Goal: Task Accomplishment & Management: Use online tool/utility

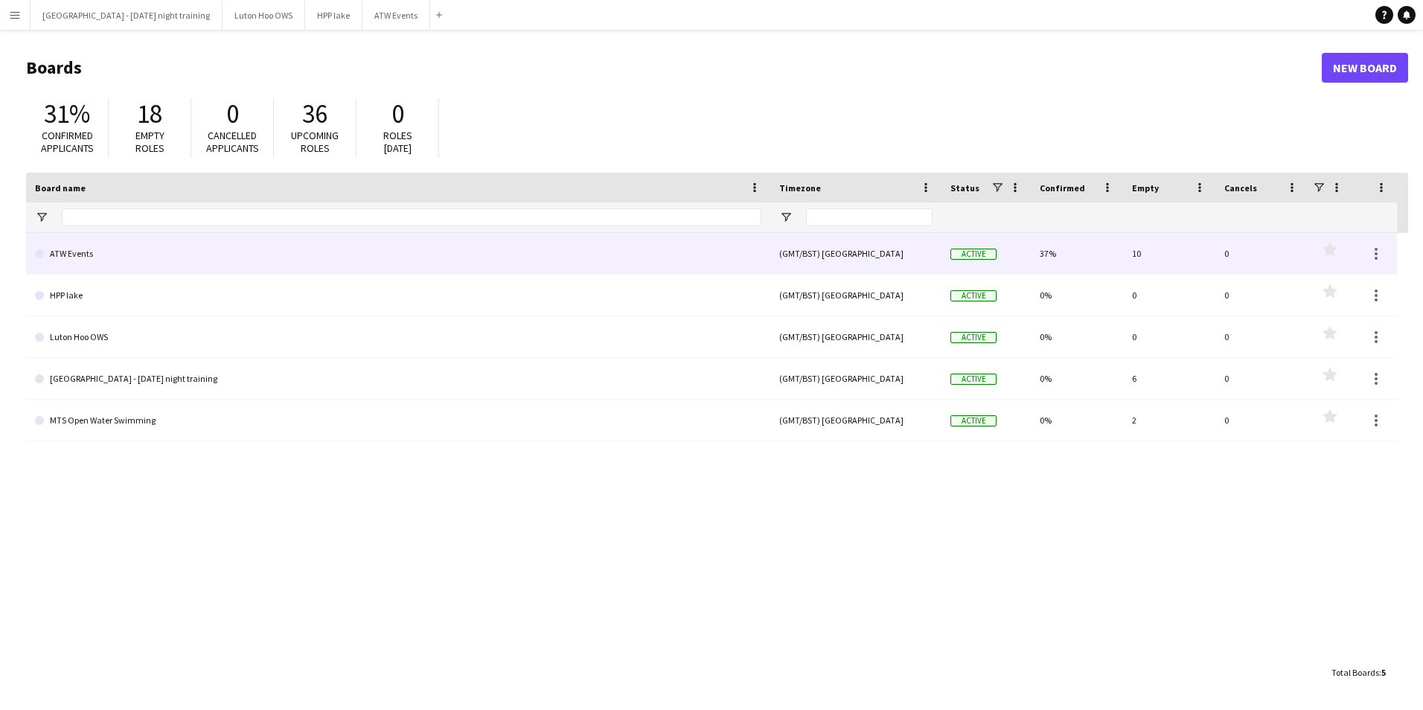
click at [496, 261] on link "ATW Events" at bounding box center [398, 254] width 726 height 42
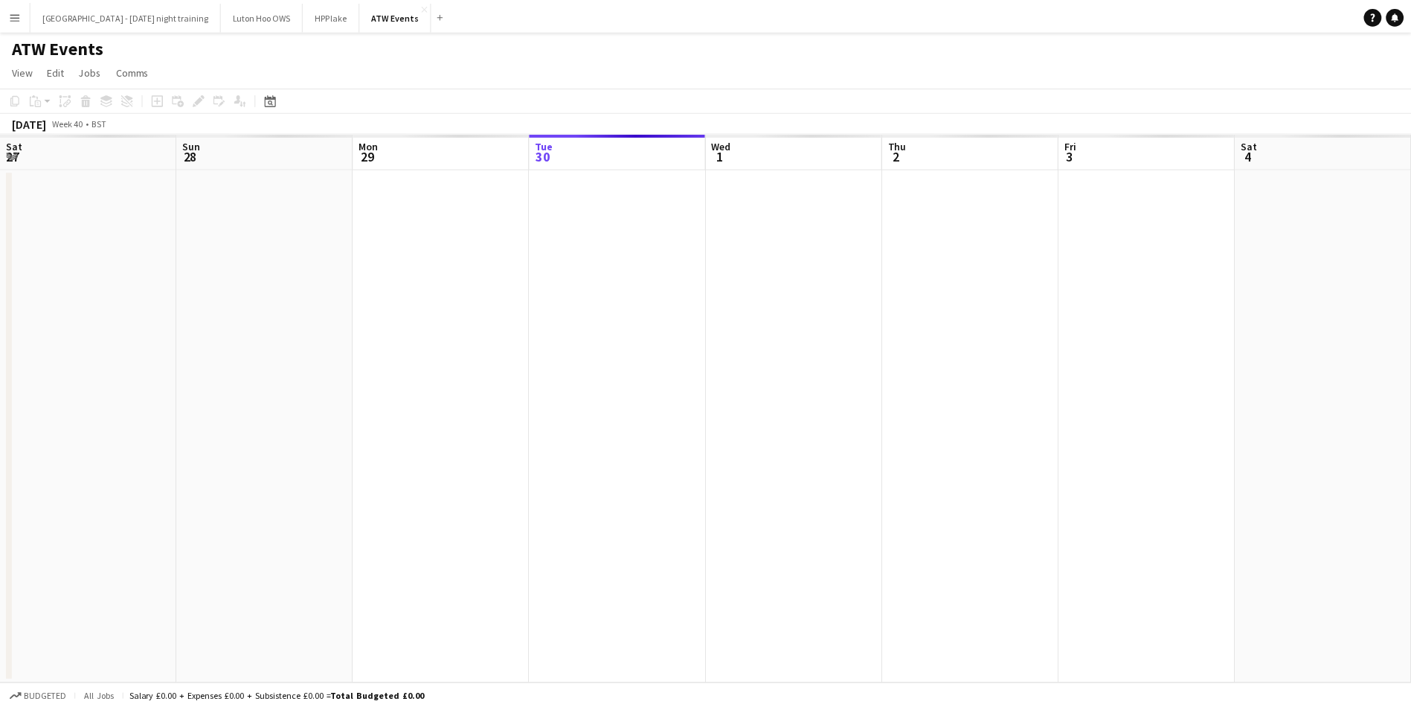
scroll to position [0, 356]
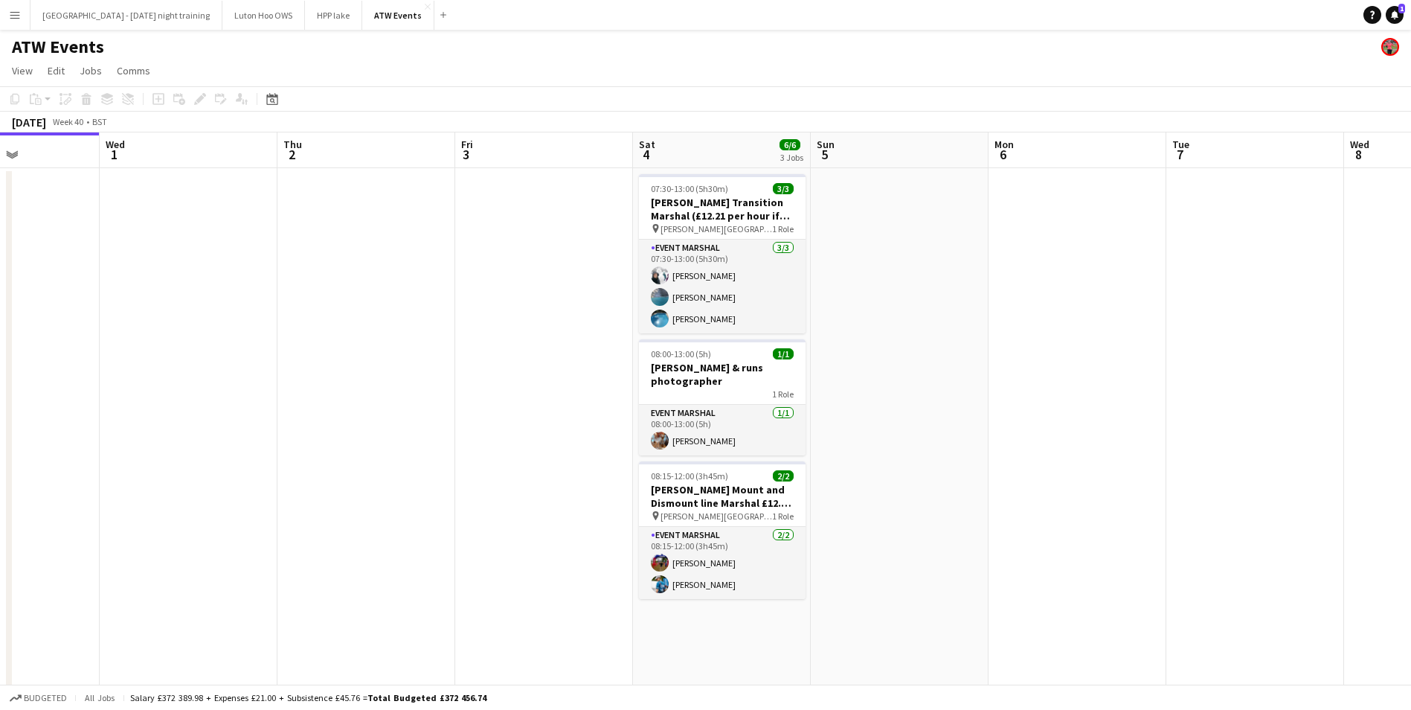
drag, startPoint x: 730, startPoint y: 360, endPoint x: 295, endPoint y: 322, distance: 436.9
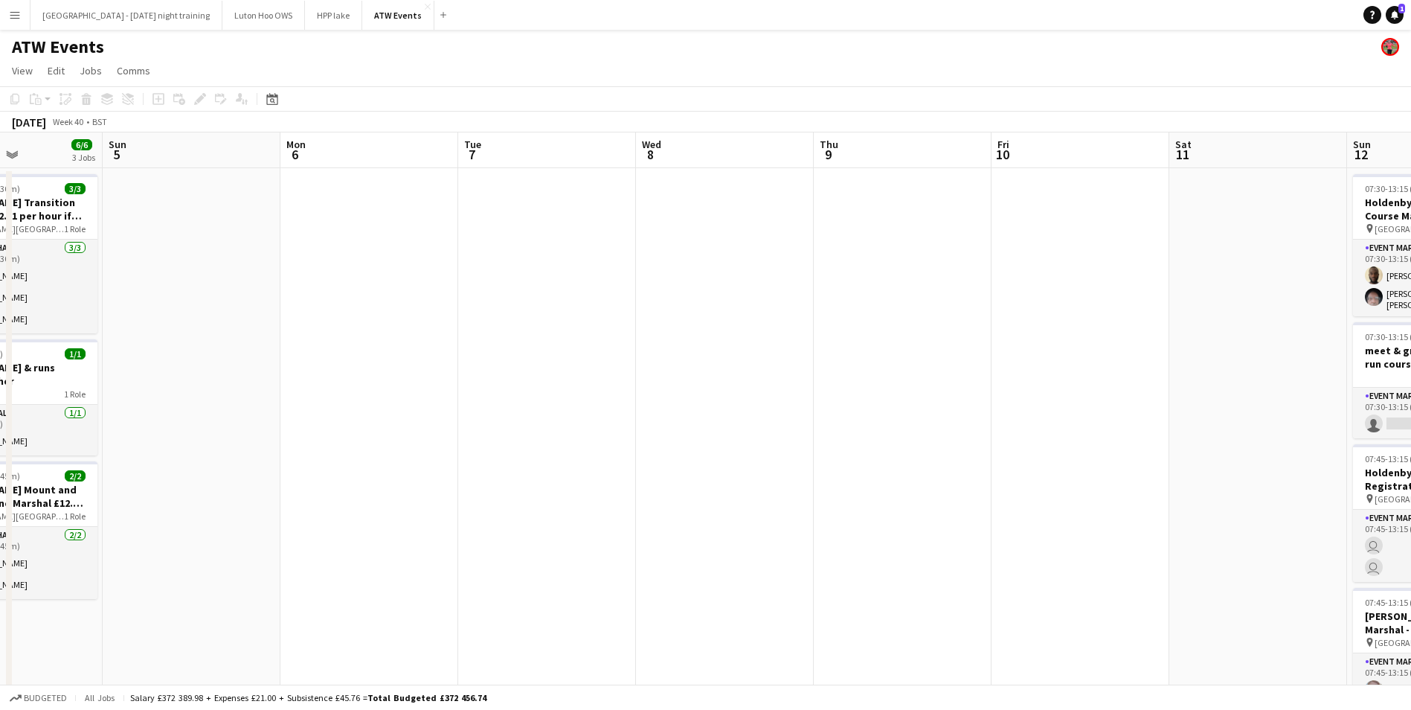
drag, startPoint x: 1077, startPoint y: 248, endPoint x: 548, endPoint y: 219, distance: 529.8
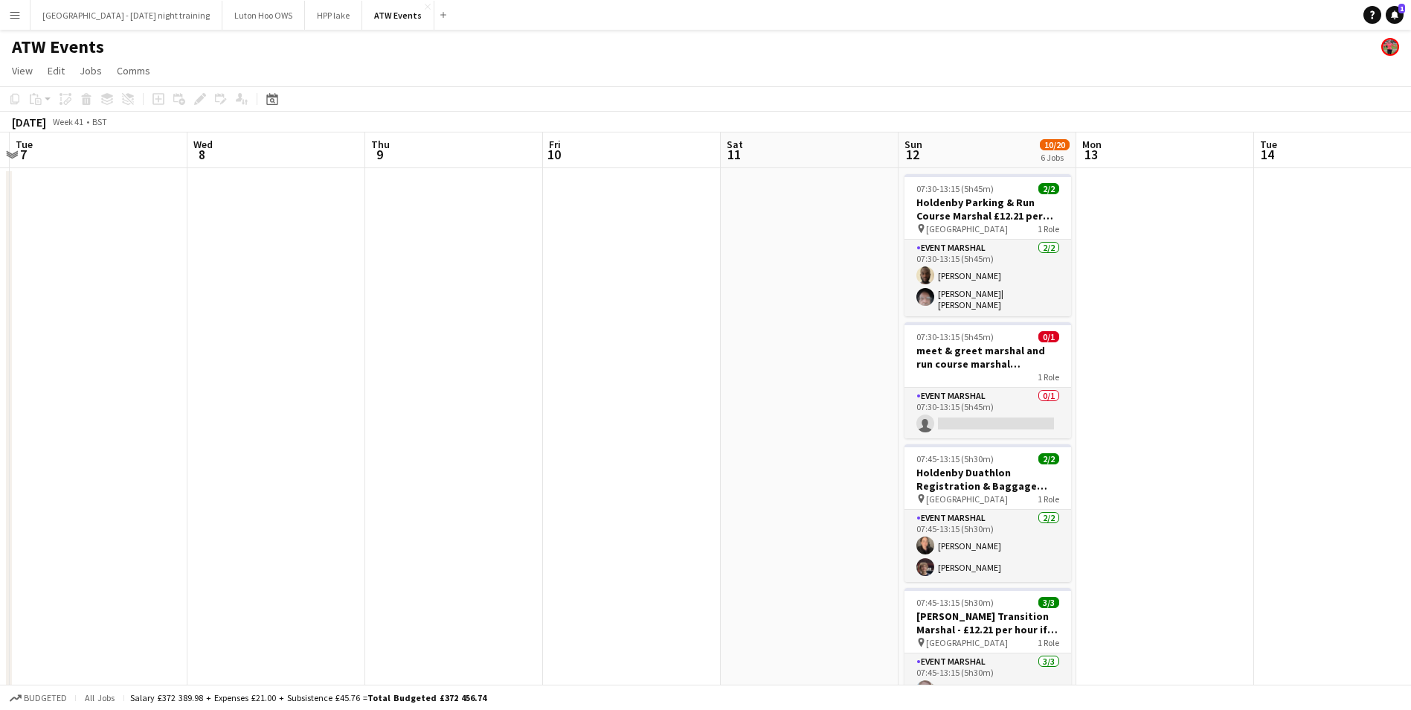
drag, startPoint x: 1016, startPoint y: 304, endPoint x: 469, endPoint y: 307, distance: 547.6
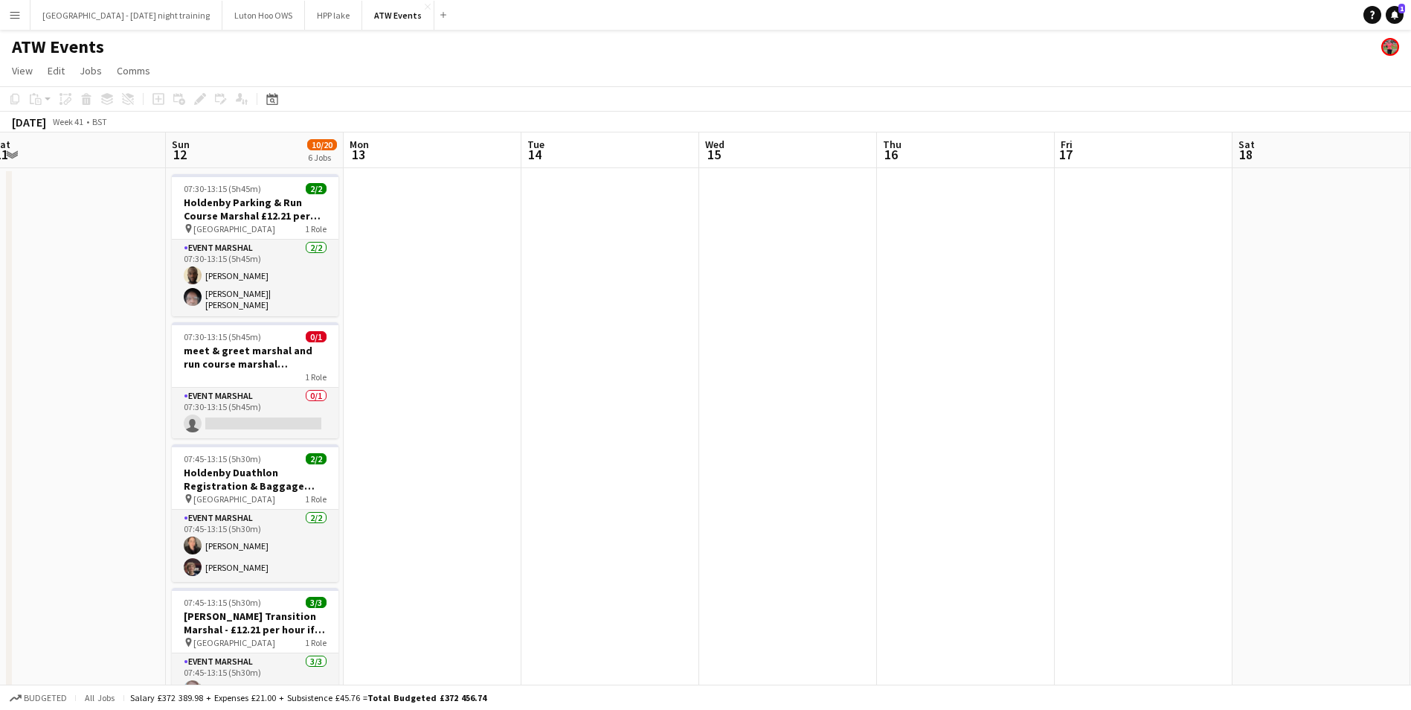
drag, startPoint x: 1181, startPoint y: 307, endPoint x: 349, endPoint y: 346, distance: 832.7
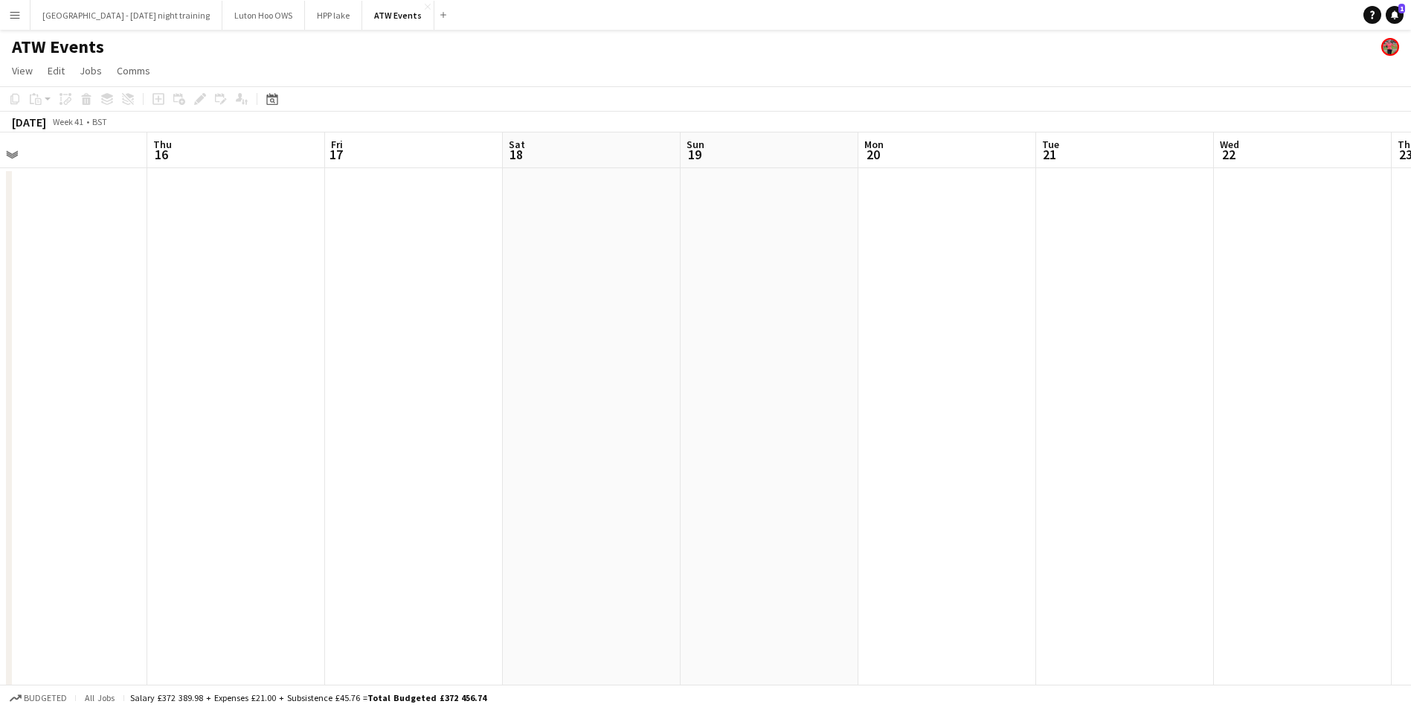
drag, startPoint x: 1034, startPoint y: 324, endPoint x: 512, endPoint y: 434, distance: 533.8
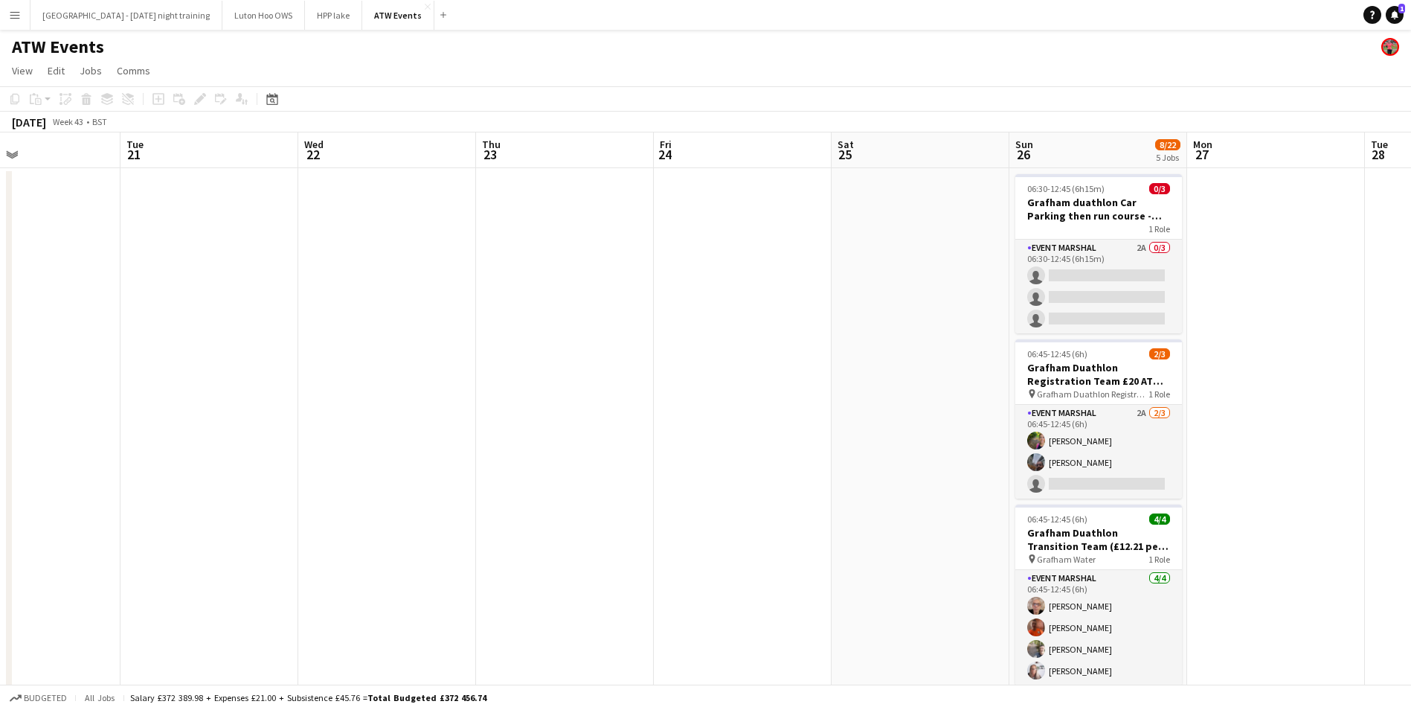
drag, startPoint x: 1019, startPoint y: 391, endPoint x: 118, endPoint y: 539, distance: 913.8
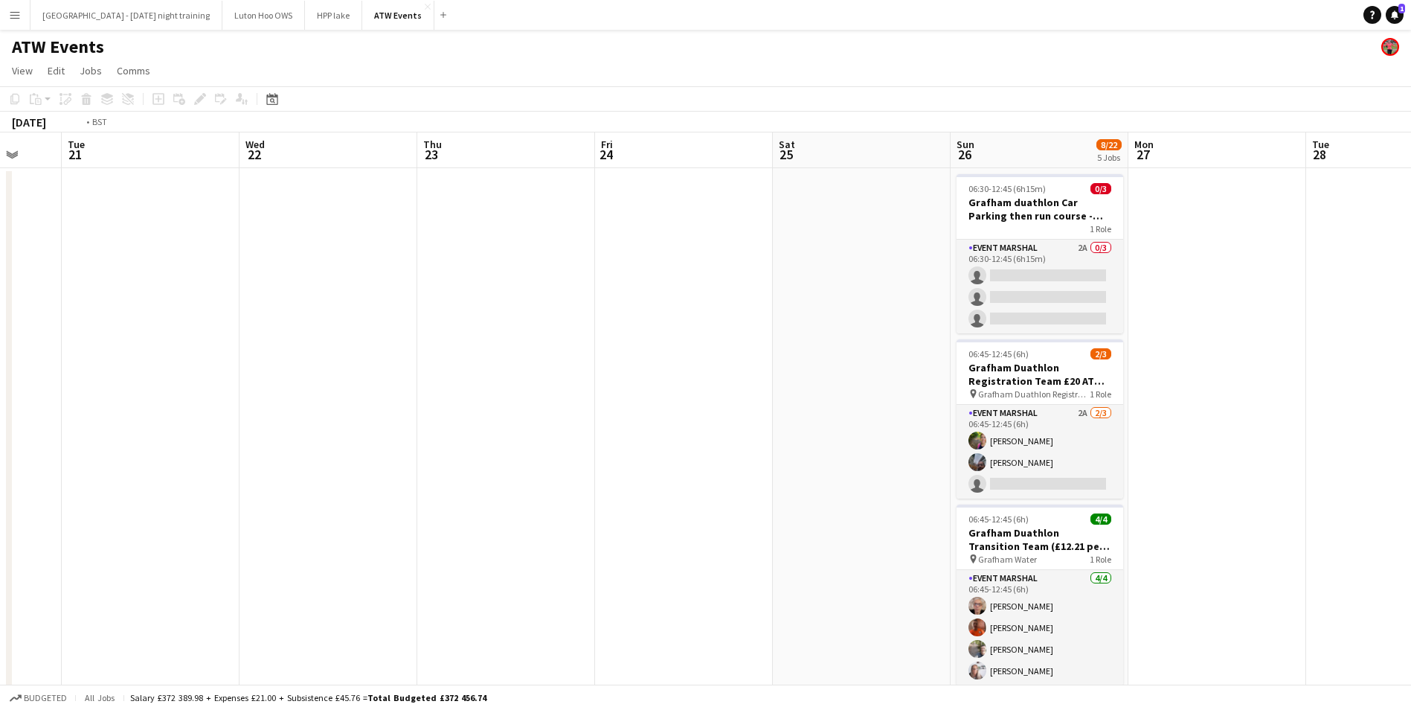
drag, startPoint x: 628, startPoint y: 433, endPoint x: 1008, endPoint y: 370, distance: 385.4
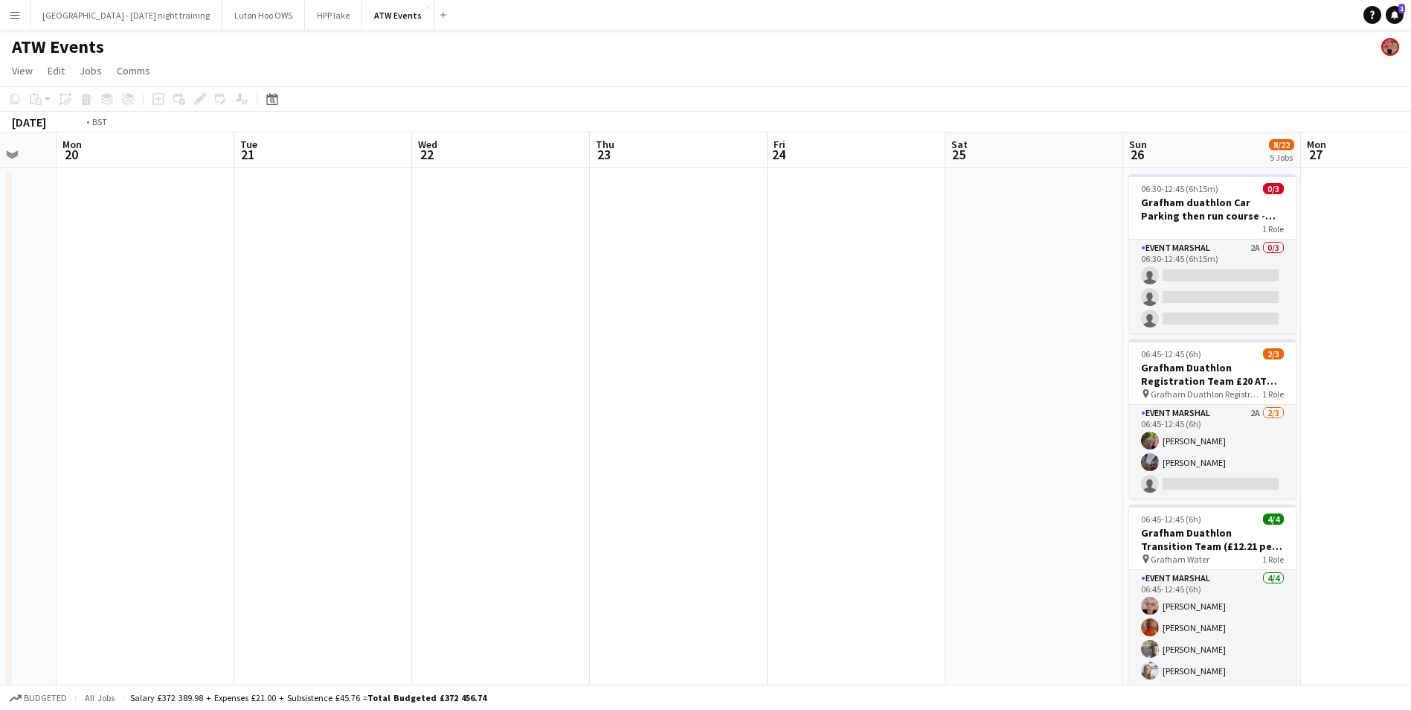
drag, startPoint x: 1007, startPoint y: 380, endPoint x: 455, endPoint y: 403, distance: 553.3
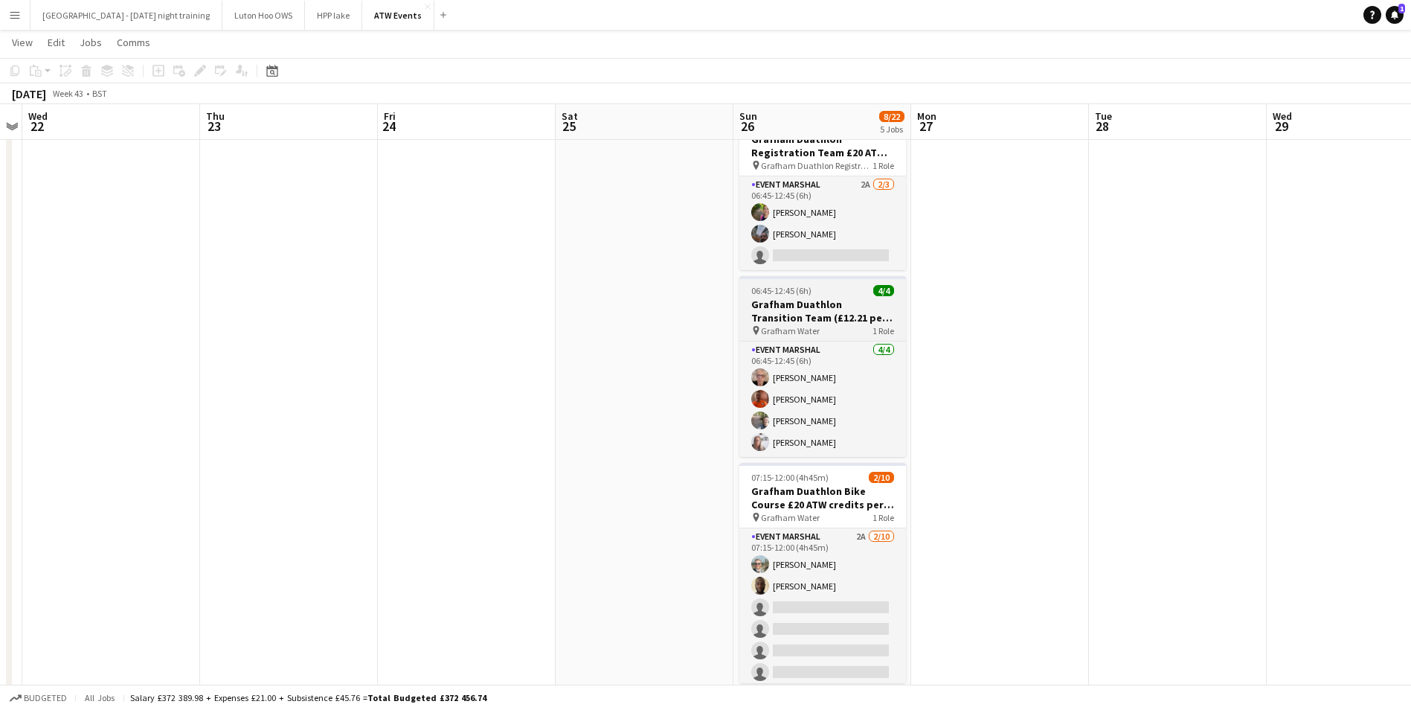
scroll to position [0, 512]
click at [824, 307] on h3 "Grafham Duathlon Transition Team (£12.21 per hour if over 21)" at bounding box center [822, 311] width 167 height 27
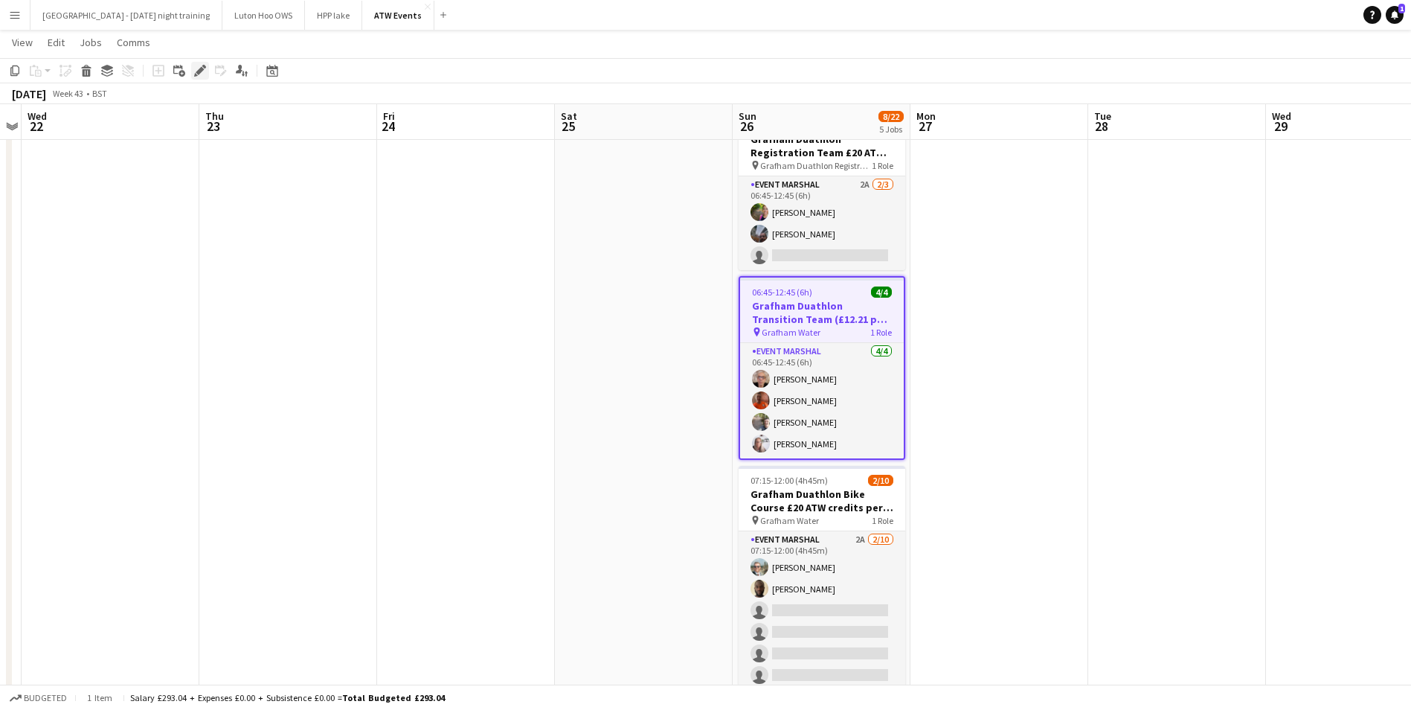
click at [203, 71] on icon "Edit" at bounding box center [200, 71] width 12 height 12
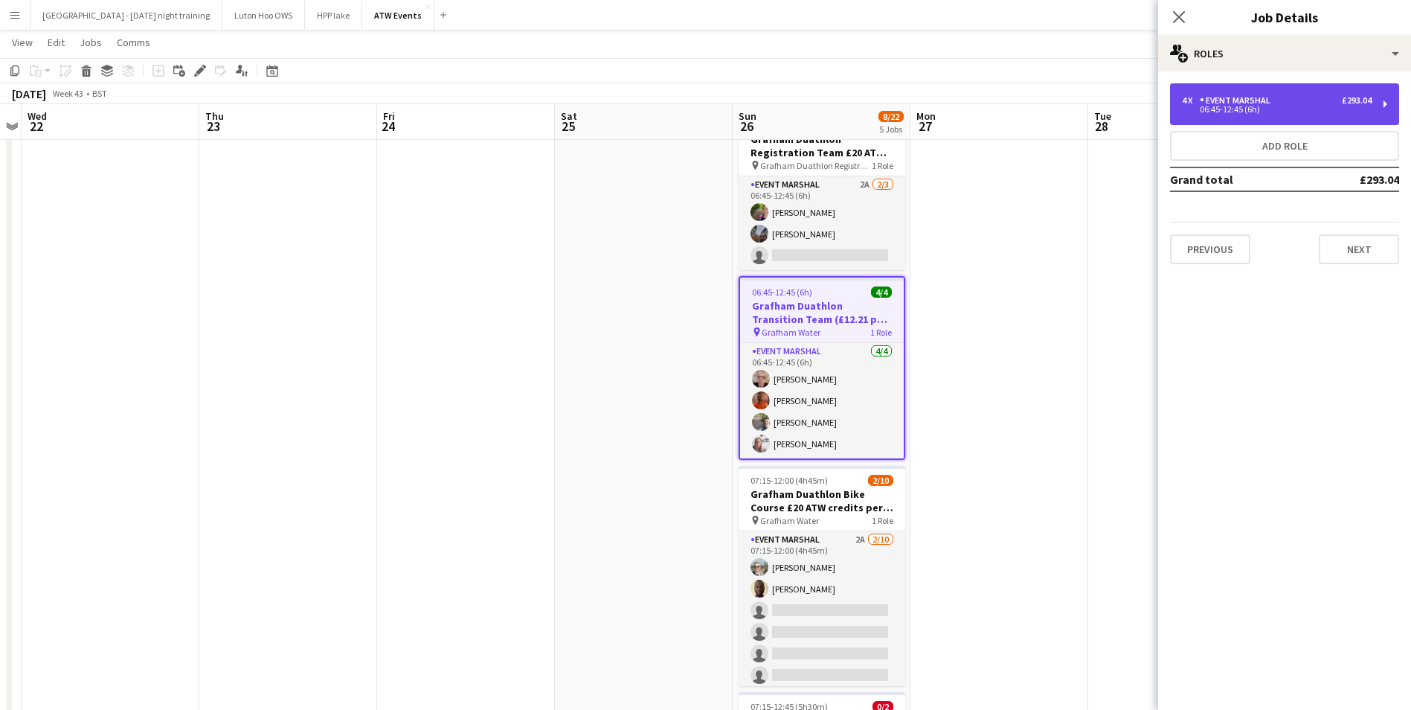
click at [1326, 97] on div "4 x Event Marshal £293.04" at bounding box center [1277, 100] width 190 height 10
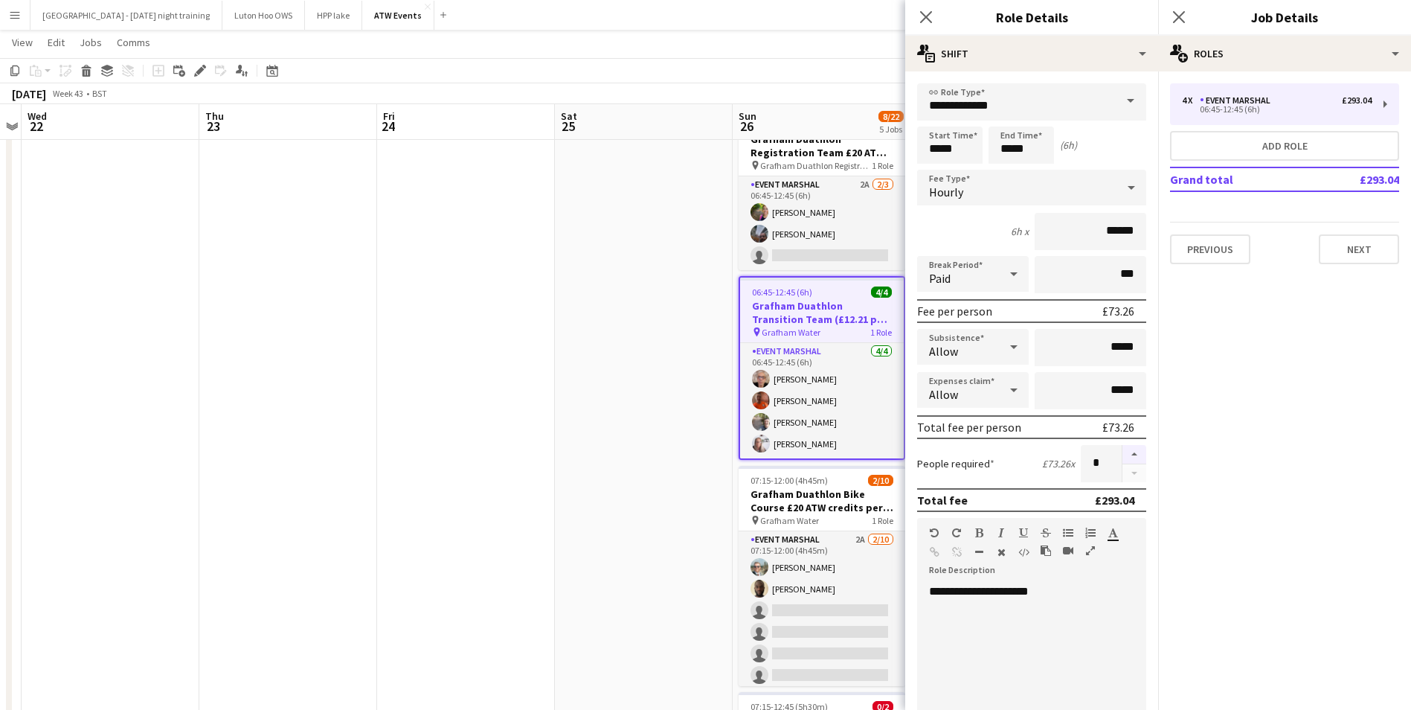
click at [1123, 454] on button "button" at bounding box center [1135, 454] width 24 height 19
type input "*"
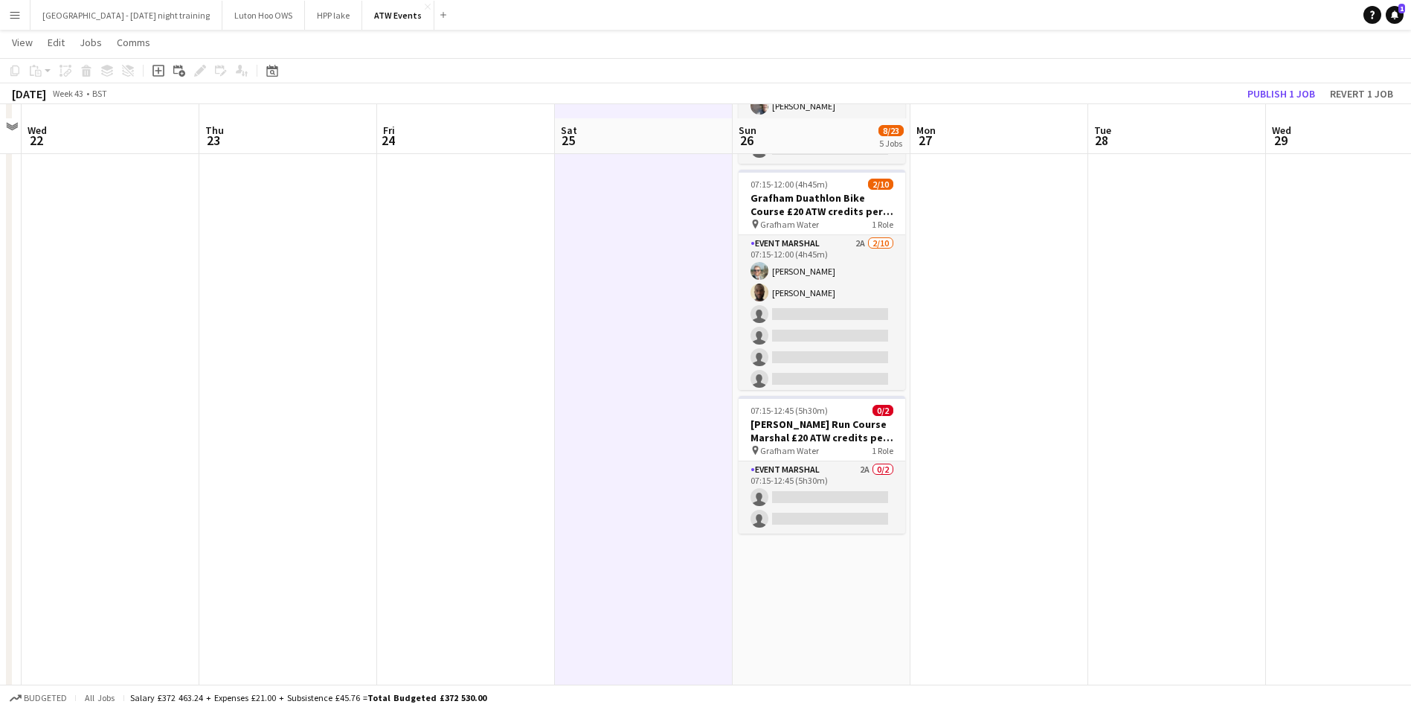
scroll to position [568, 0]
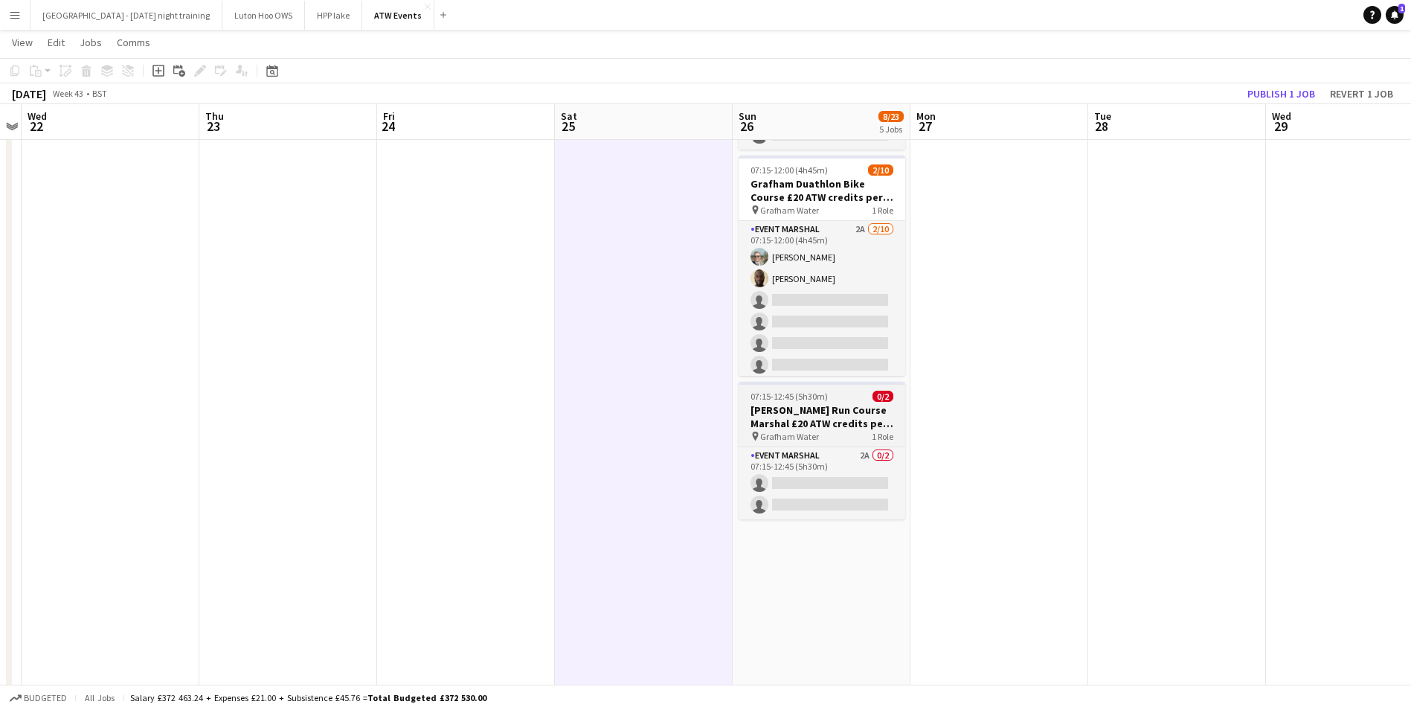
click at [865, 430] on div "pin Grafham Water 1 Role" at bounding box center [822, 436] width 167 height 12
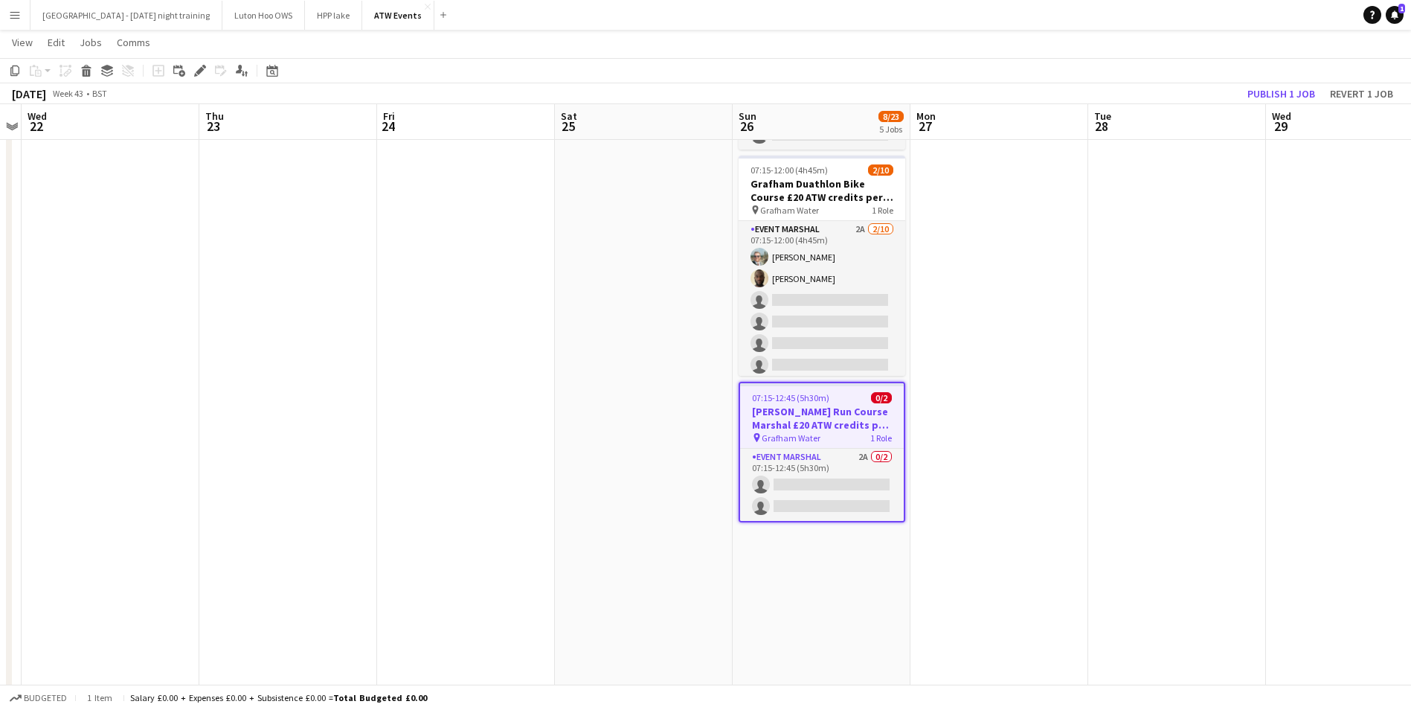
click at [664, 451] on app-date-cell at bounding box center [644, 657] width 178 height 2117
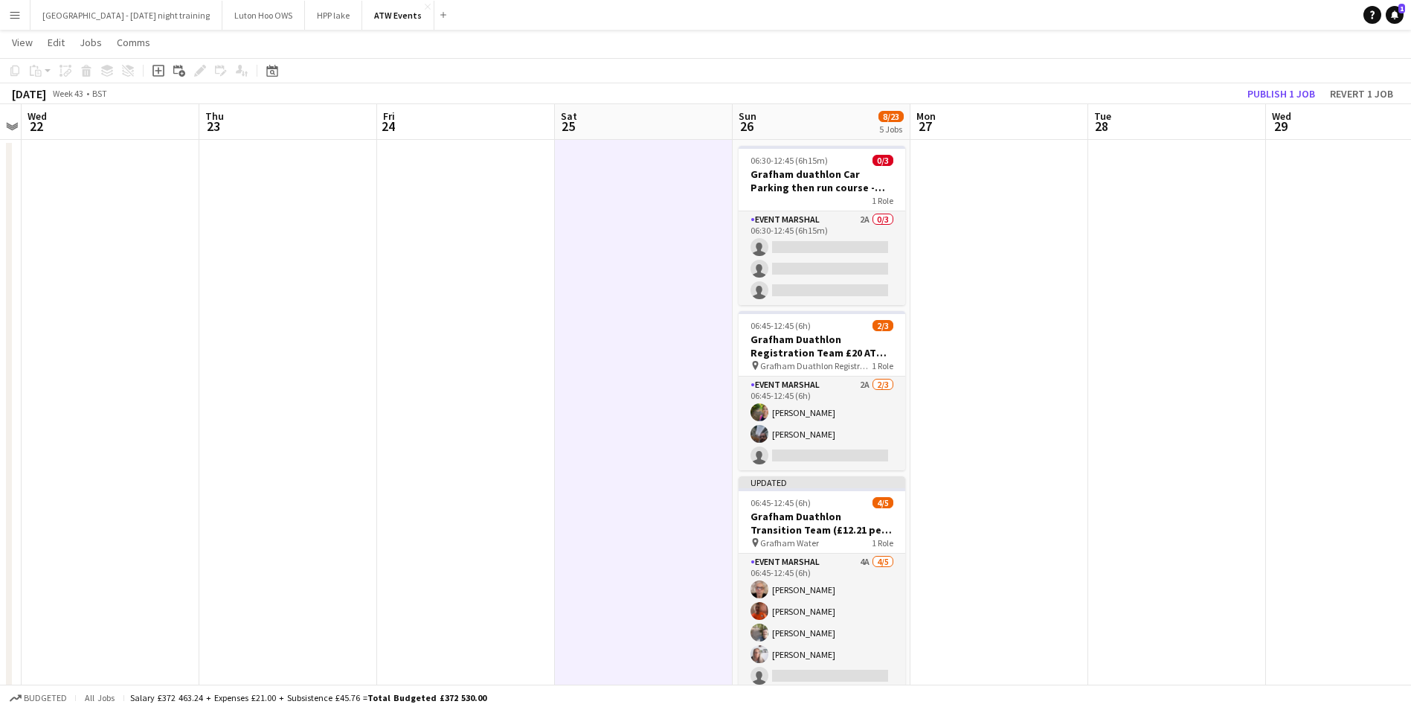
scroll to position [0, 0]
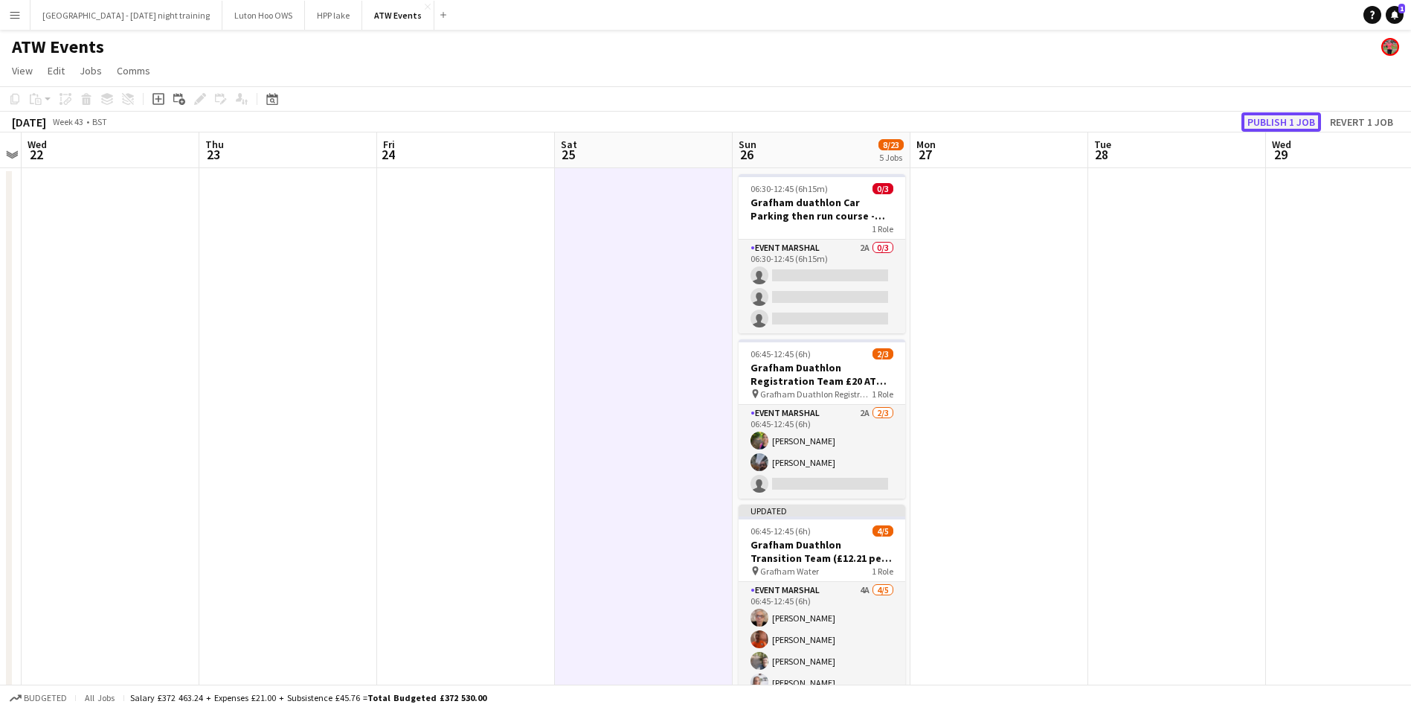
click at [1292, 121] on button "Publish 1 job" at bounding box center [1282, 121] width 80 height 19
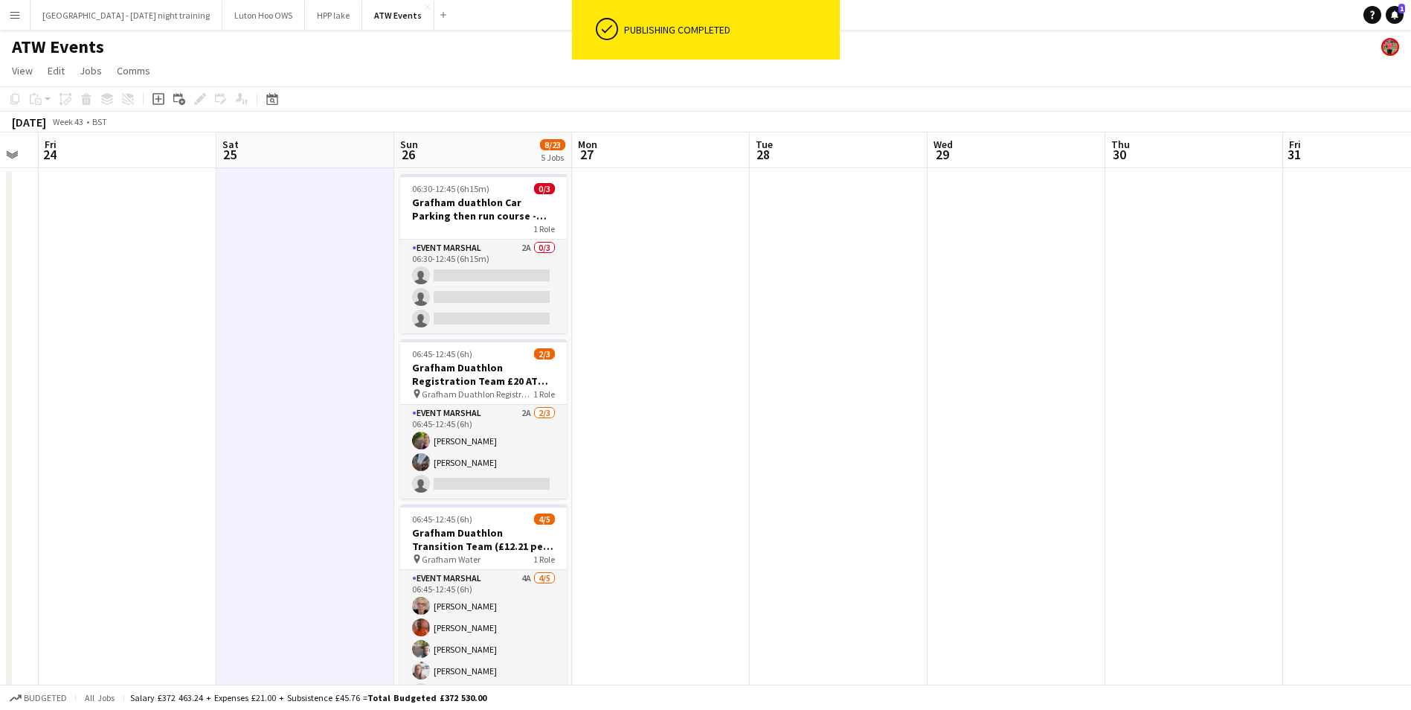
drag, startPoint x: 1165, startPoint y: 259, endPoint x: 687, endPoint y: 318, distance: 482.0
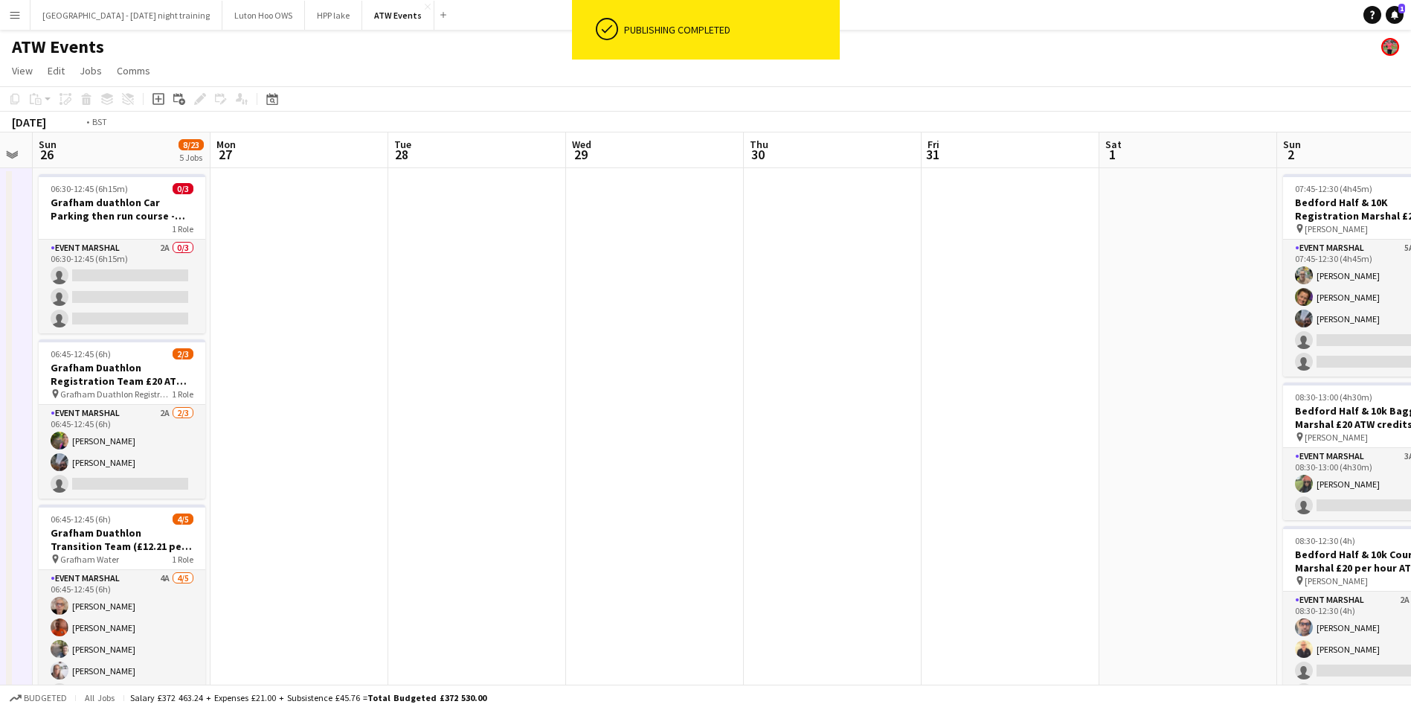
drag, startPoint x: 1306, startPoint y: 237, endPoint x: 833, endPoint y: 366, distance: 489.7
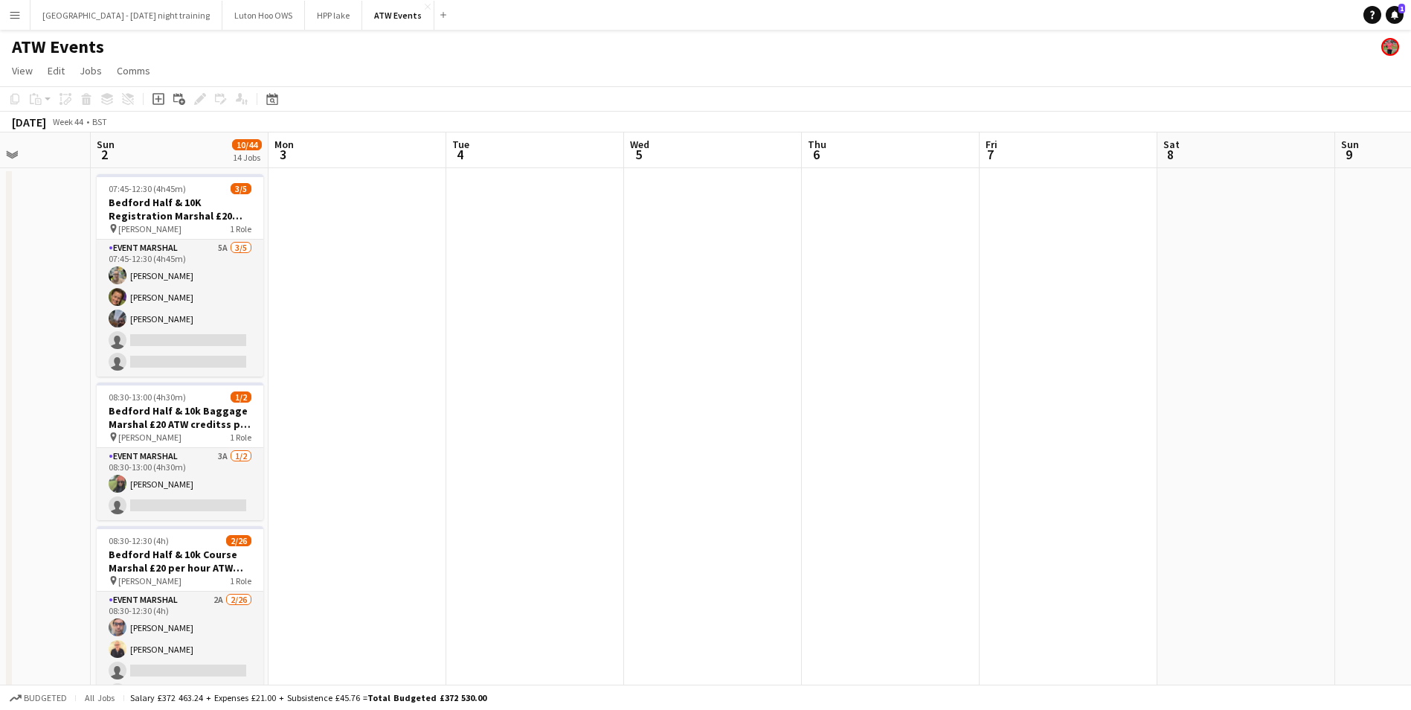
drag, startPoint x: 1321, startPoint y: 257, endPoint x: 661, endPoint y: 266, distance: 660.0
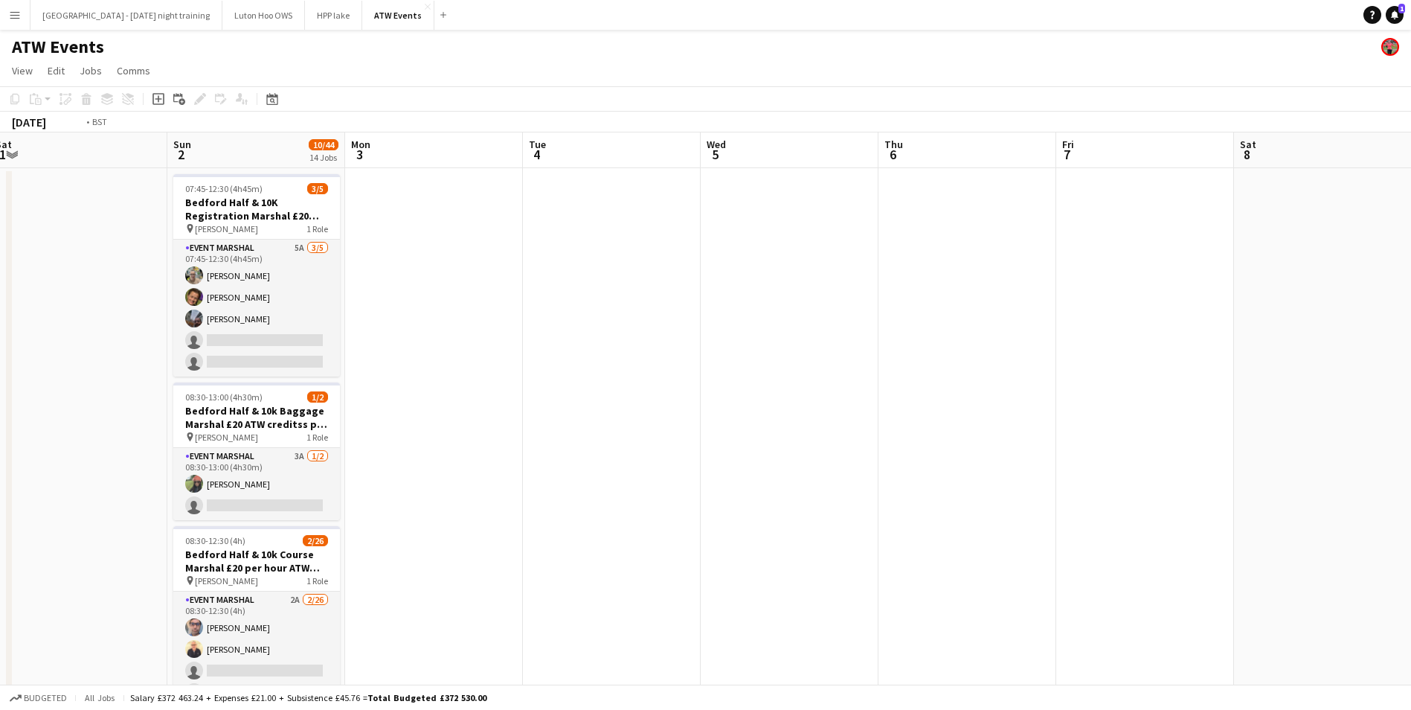
drag, startPoint x: 1077, startPoint y: 205, endPoint x: 481, endPoint y: 344, distance: 612.0
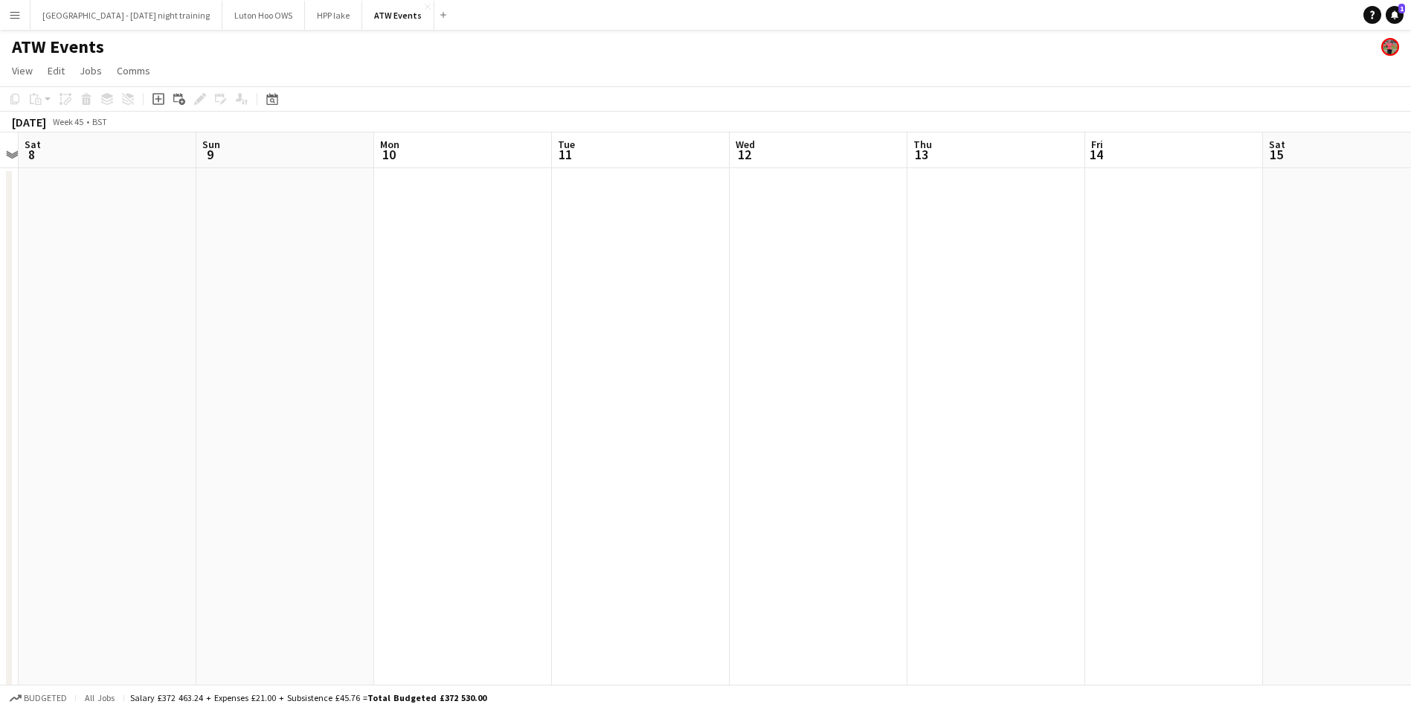
drag, startPoint x: 926, startPoint y: 371, endPoint x: 372, endPoint y: 451, distance: 559.4
